Goal: Find specific page/section: Find specific page/section

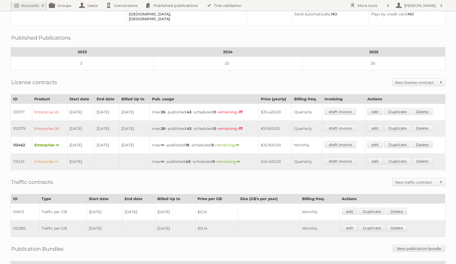
scroll to position [110, 0]
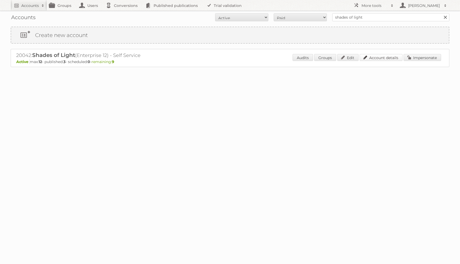
click at [379, 55] on link "Account details" at bounding box center [381, 57] width 43 height 7
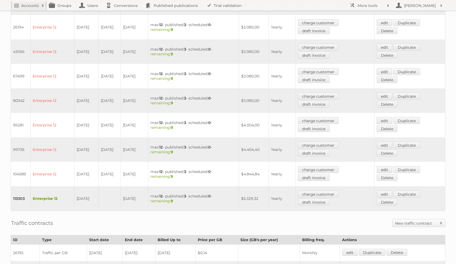
scroll to position [297, 0]
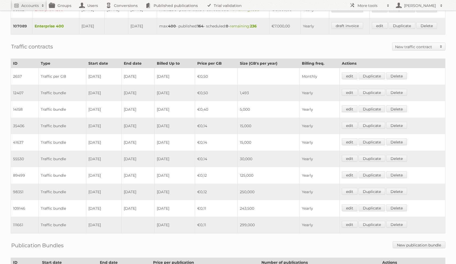
scroll to position [312, 0]
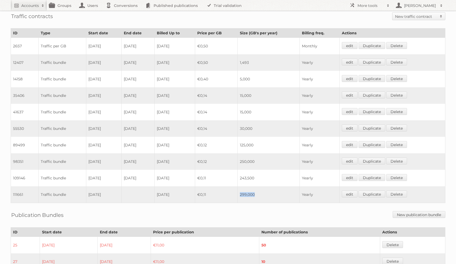
drag, startPoint x: 244, startPoint y: 189, endPoint x: 277, endPoint y: 189, distance: 33.3
click at [278, 189] on td "299,000" at bounding box center [269, 194] width 62 height 17
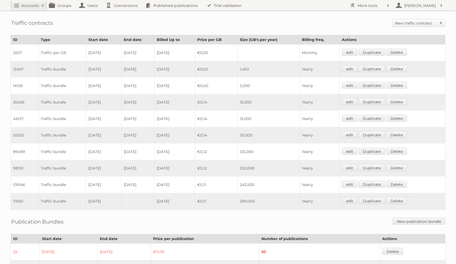
click at [271, 177] on td "243,500" at bounding box center [269, 185] width 62 height 17
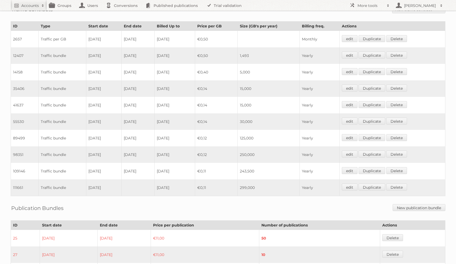
scroll to position [322, 0]
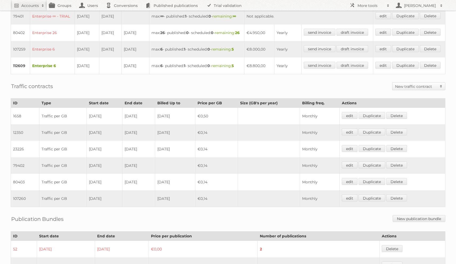
scroll to position [254, 0]
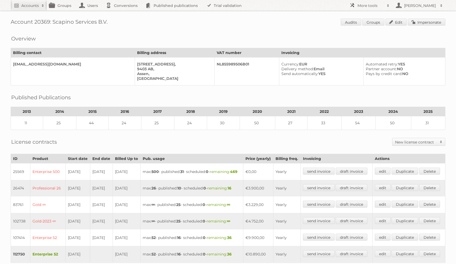
scroll to position [143, 0]
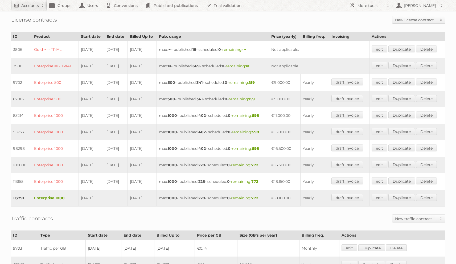
scroll to position [148, 0]
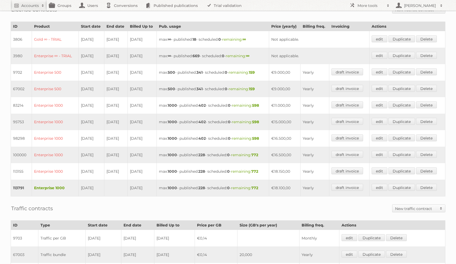
click at [92, 172] on td "13-04-2025" at bounding box center [92, 171] width 26 height 17
drag, startPoint x: 276, startPoint y: 169, endPoint x: 313, endPoint y: 170, distance: 36.8
click at [313, 170] on tr "113155 Enterprise 1000 13-04-2025 13-04-2025 12-04-2025 max: 1000 - published: …" at bounding box center [228, 171] width 435 height 17
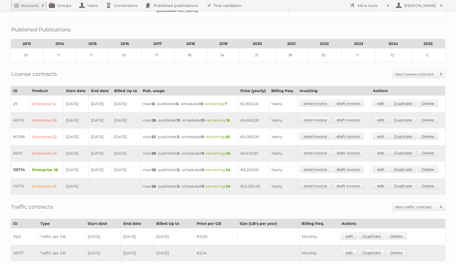
scroll to position [133, 0]
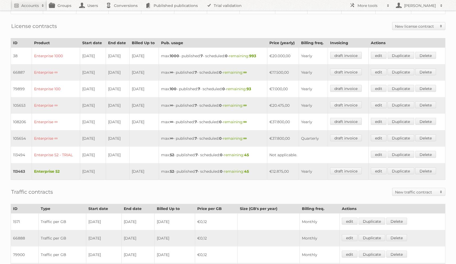
scroll to position [138, 0]
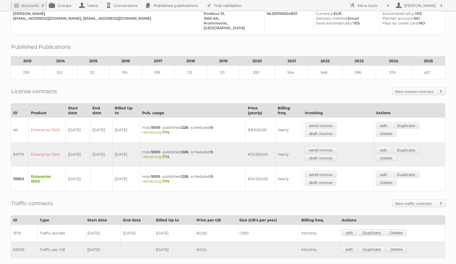
scroll to position [104, 0]
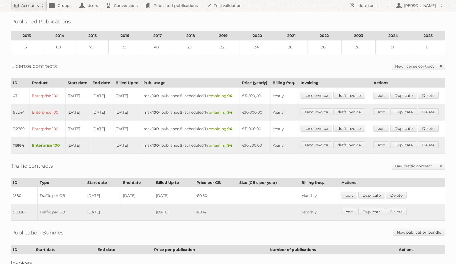
scroll to position [79, 0]
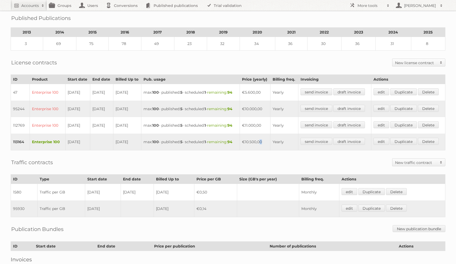
drag, startPoint x: 252, startPoint y: 171, endPoint x: 264, endPoint y: 169, distance: 11.6
click at [264, 150] on td "€10.500,00" at bounding box center [255, 142] width 31 height 17
click at [260, 150] on td "€10.500,00" at bounding box center [255, 142] width 31 height 17
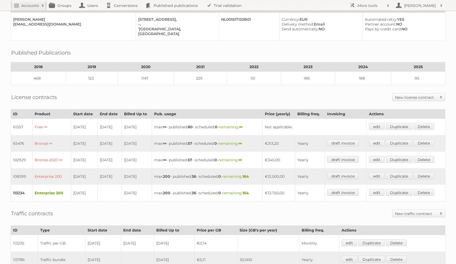
scroll to position [67, 0]
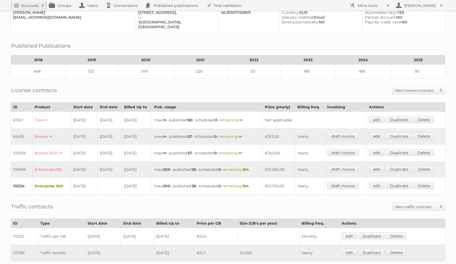
click at [273, 183] on td "€13.750,00" at bounding box center [279, 186] width 32 height 17
drag, startPoint x: 275, startPoint y: 182, endPoint x: 302, endPoint y: 182, distance: 27.4
click at [295, 182] on td "€13.750,00" at bounding box center [279, 186] width 32 height 17
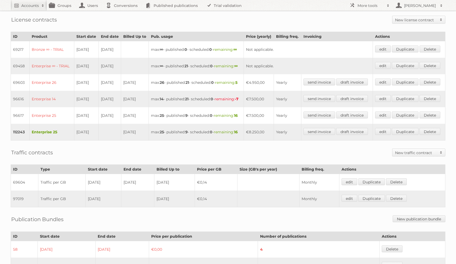
scroll to position [157, 0]
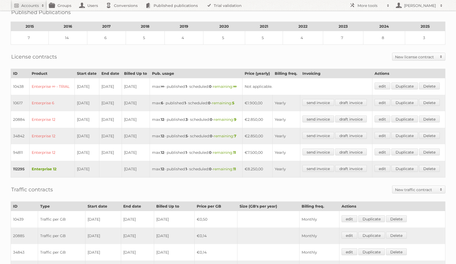
scroll to position [115, 0]
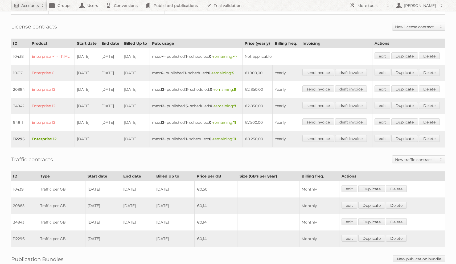
click at [208, 98] on td "max: 12 - published: 3 - scheduled: 0 - remaining: 9" at bounding box center [196, 89] width 93 height 17
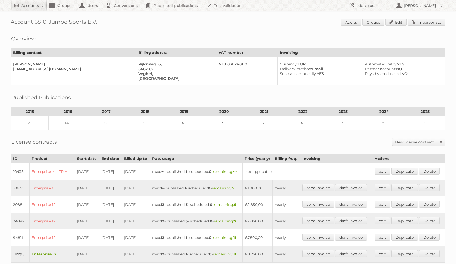
scroll to position [115, 0]
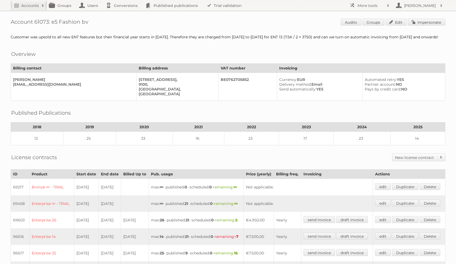
scroll to position [125, 0]
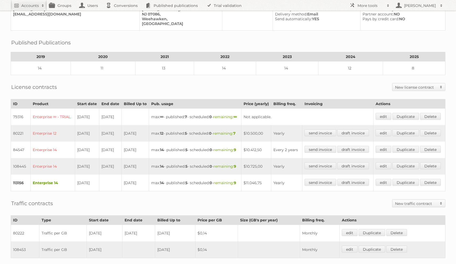
scroll to position [107, 0]
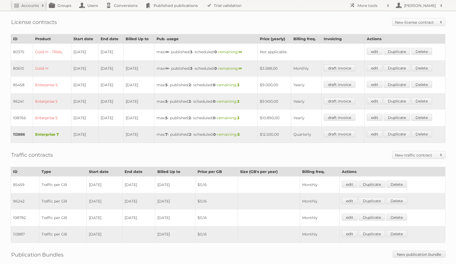
scroll to position [132, 0]
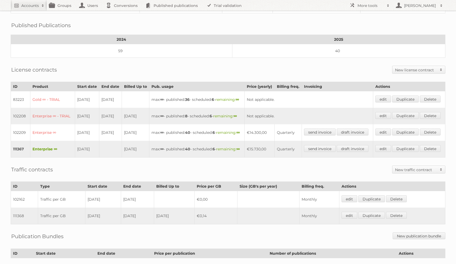
scroll to position [103, 0]
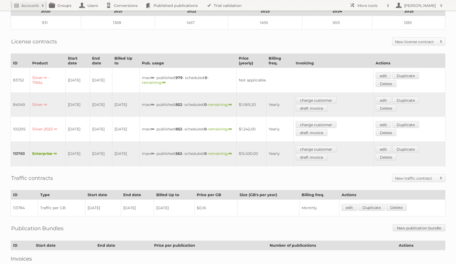
scroll to position [97, 0]
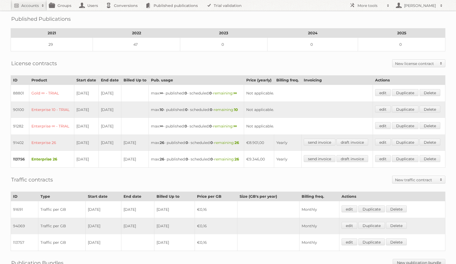
scroll to position [86, 0]
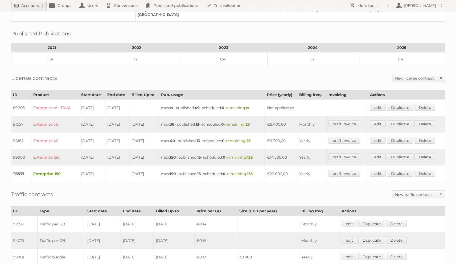
scroll to position [104, 0]
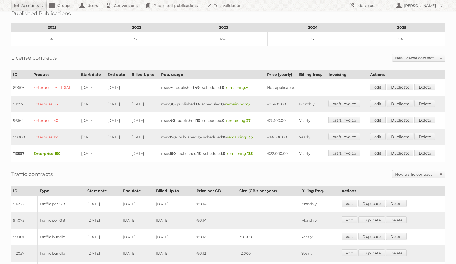
drag, startPoint x: 92, startPoint y: 133, endPoint x: 124, endPoint y: 133, distance: 32.0
click at [124, 133] on tr "99900 Enterprise 150 01-05-2023 30-04-2025 30-04-2025 max: 150 - published: 15 …" at bounding box center [228, 137] width 435 height 17
click at [124, 133] on td "30-04-2025" at bounding box center [117, 137] width 24 height 17
drag, startPoint x: 273, startPoint y: 148, endPoint x: 300, endPoint y: 149, distance: 27.2
click at [297, 149] on td "€22.000,00" at bounding box center [281, 153] width 32 height 17
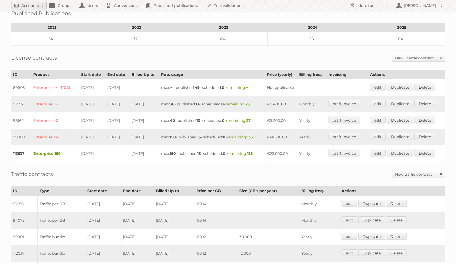
drag, startPoint x: 278, startPoint y: 136, endPoint x: 294, endPoint y: 151, distance: 22.0
click at [294, 151] on tbody "89603 Enterprise ∞ - TRIAL 16-03-2021 14-06-2021 max: ∞ - published: 49 - sched…" at bounding box center [228, 120] width 435 height 83
click at [292, 145] on td "€22.000,00" at bounding box center [281, 153] width 32 height 17
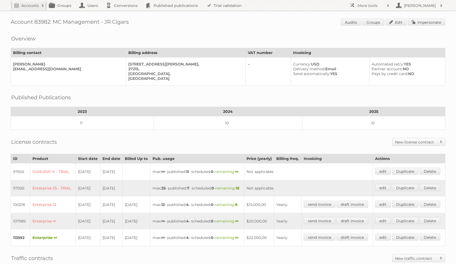
scroll to position [108, 0]
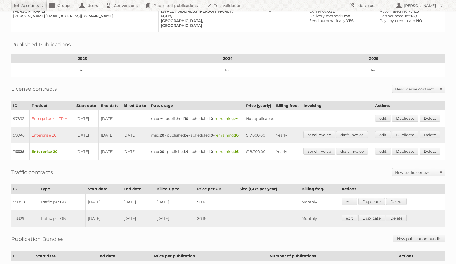
scroll to position [137, 0]
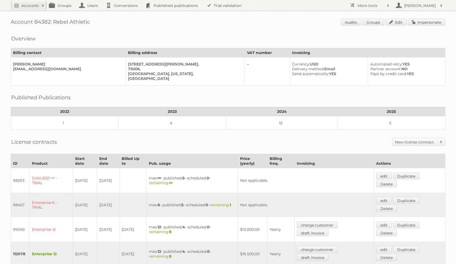
scroll to position [115, 0]
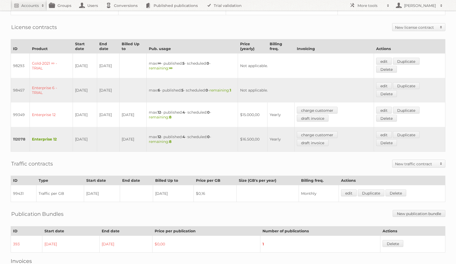
click at [249, 0] on nav "Accounts Search Advanced Search Create new account Groups Users Conversions Pub…" at bounding box center [228, 5] width 435 height 11
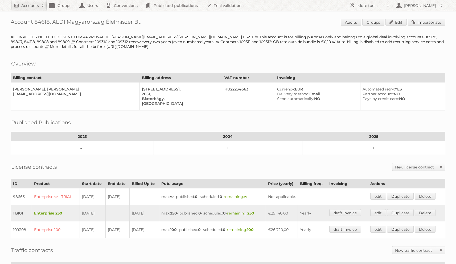
scroll to position [28, 0]
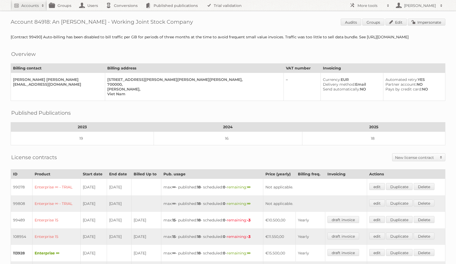
scroll to position [109, 0]
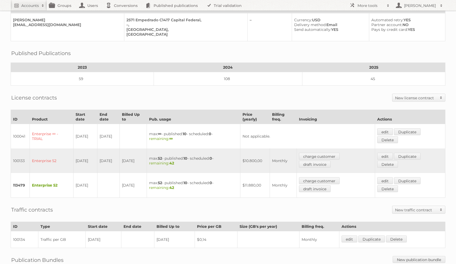
scroll to position [100, 0]
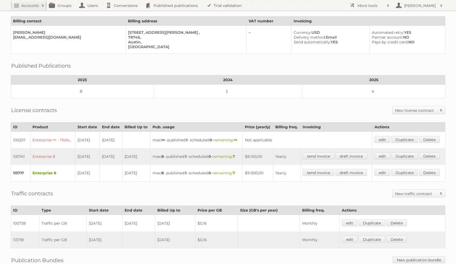
scroll to position [51, 0]
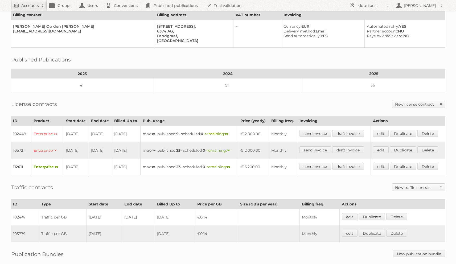
scroll to position [35, 0]
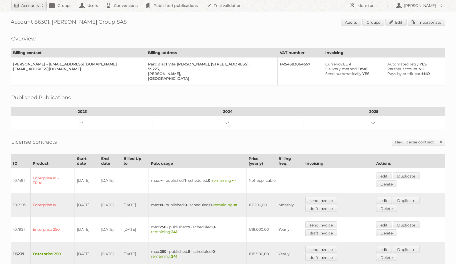
scroll to position [93, 0]
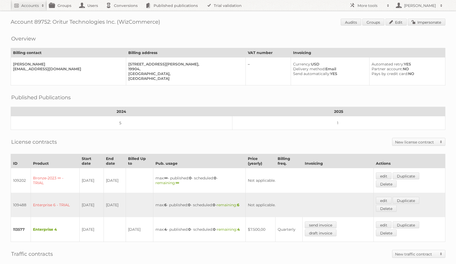
scroll to position [55, 0]
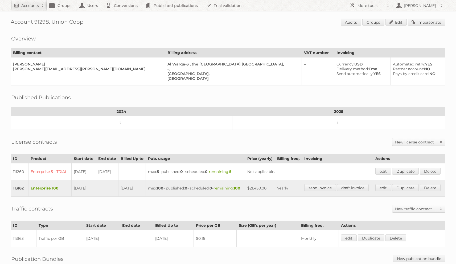
scroll to position [31, 0]
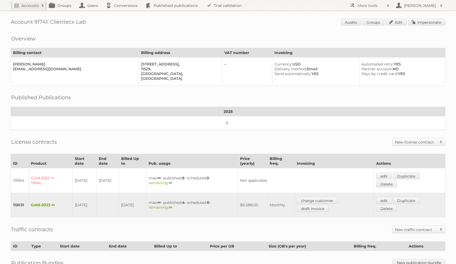
scroll to position [62, 0]
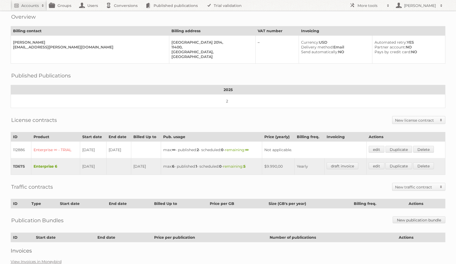
scroll to position [68, 0]
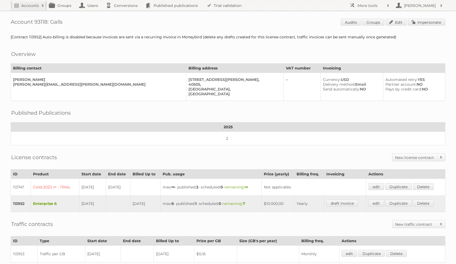
scroll to position [29, 0]
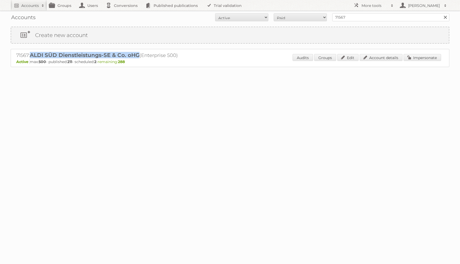
drag, startPoint x: 31, startPoint y: 55, endPoint x: 139, endPoint y: 55, distance: 108.1
click at [139, 55] on h2 "71567: ALDI SÜD Dienstleistungs-SE & Co. oHG (Enterprise 500)" at bounding box center [109, 55] width 186 height 7
copy span "ALDI SÜD Dienstleistungs-SE & Co. oHG"
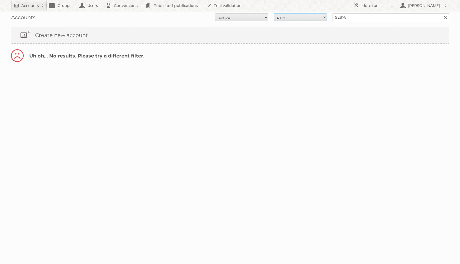
click at [308, 17] on select "All Paid Trials Self service" at bounding box center [300, 17] width 53 height 8
select select "trials"
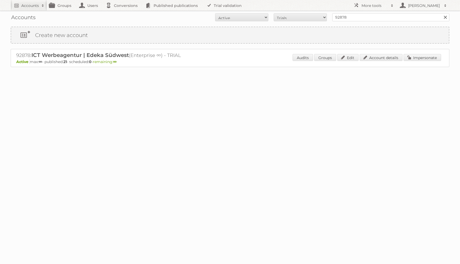
drag, startPoint x: 32, startPoint y: 55, endPoint x: 125, endPoint y: 56, distance: 92.7
click at [125, 56] on h2 "92878: ICT Werbeagentur | Edeka Südwest (Enterprise ∞) - TRIAL" at bounding box center [109, 55] width 186 height 7
drag, startPoint x: 130, startPoint y: 55, endPoint x: 33, endPoint y: 57, distance: 97.2
click at [33, 57] on h2 "92878: ICT Werbeagentur | Edeka Südwest (Enterprise ∞) - TRIAL" at bounding box center [109, 55] width 186 height 7
copy span "ICT Werbeagentur | Edeka Südwest"
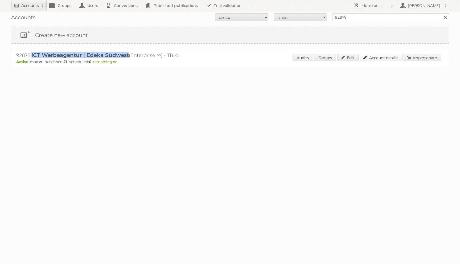
click at [383, 57] on link "Account details" at bounding box center [381, 57] width 43 height 7
